Goal: Transaction & Acquisition: Purchase product/service

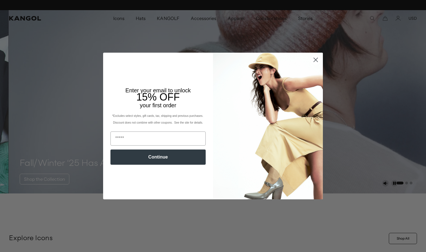
scroll to position [0, 116]
